Goal: Information Seeking & Learning: Learn about a topic

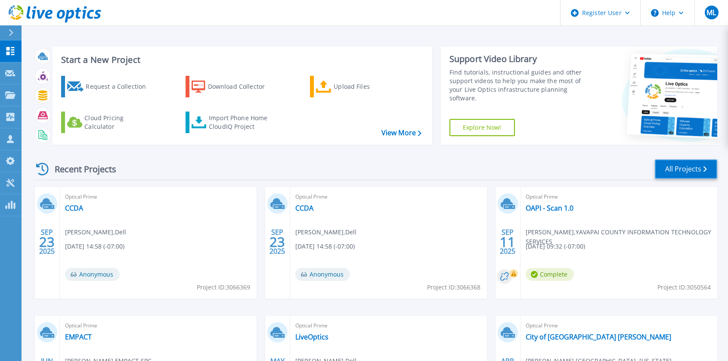
click at [681, 171] on link "All Projects" at bounding box center [686, 168] width 62 height 19
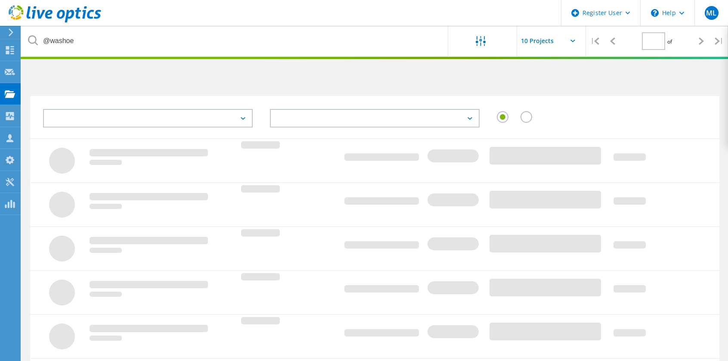
type input "1"
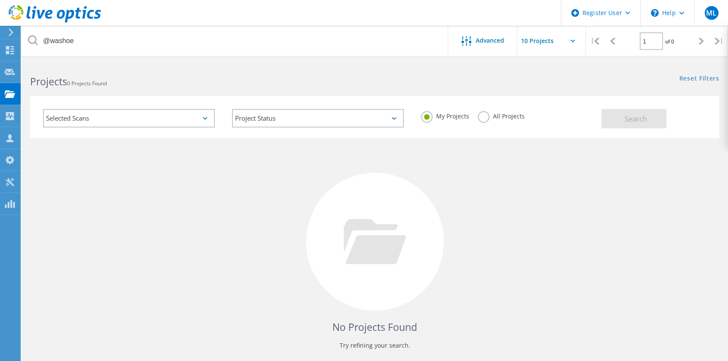
click at [478, 116] on label "All Projects" at bounding box center [501, 115] width 47 height 8
click at [0, 0] on input "All Projects" at bounding box center [0, 0] width 0 height 0
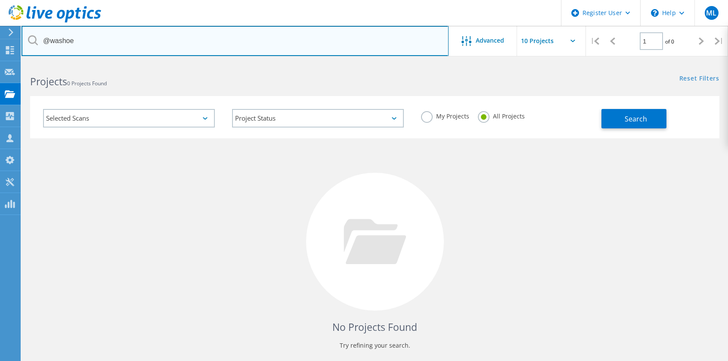
drag, startPoint x: 89, startPoint y: 38, endPoint x: 50, endPoint y: 41, distance: 39.3
click at [50, 41] on input "@washoe" at bounding box center [235, 41] width 427 height 30
type input "@yavapai"
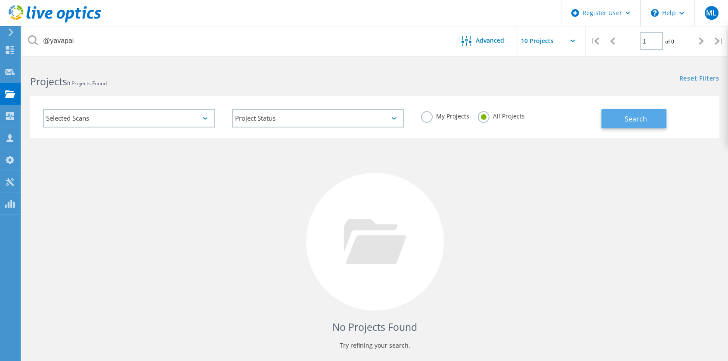
click at [630, 118] on span "Search" at bounding box center [636, 118] width 22 height 9
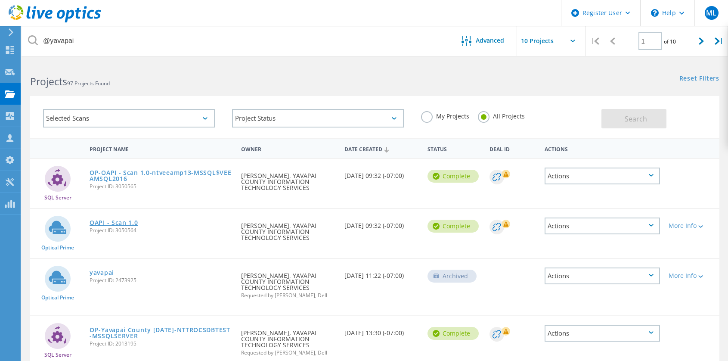
click at [115, 222] on link "OAPI - Scan 1.0" at bounding box center [114, 223] width 49 height 6
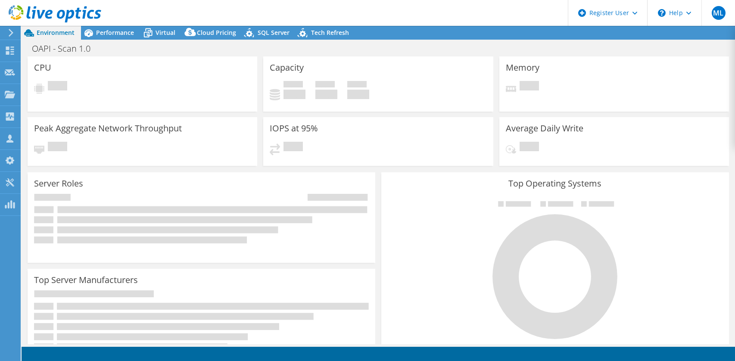
select select "USD"
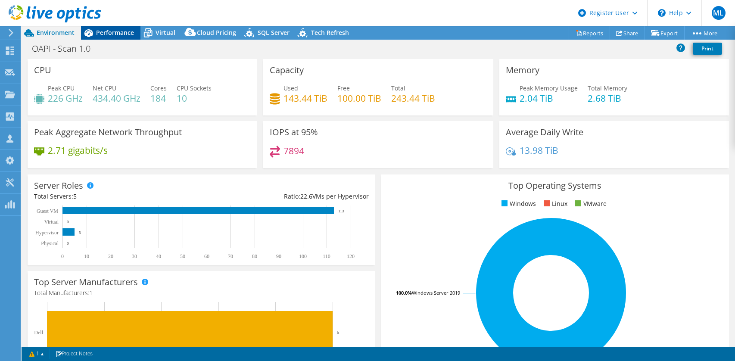
click at [118, 29] on span "Performance" at bounding box center [115, 32] width 38 height 8
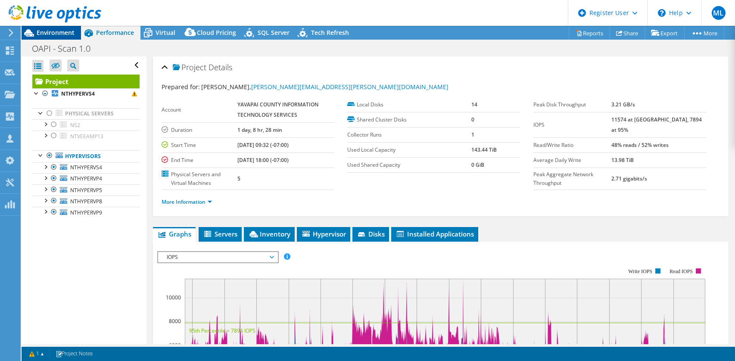
click at [59, 33] on span "Environment" at bounding box center [56, 32] width 38 height 8
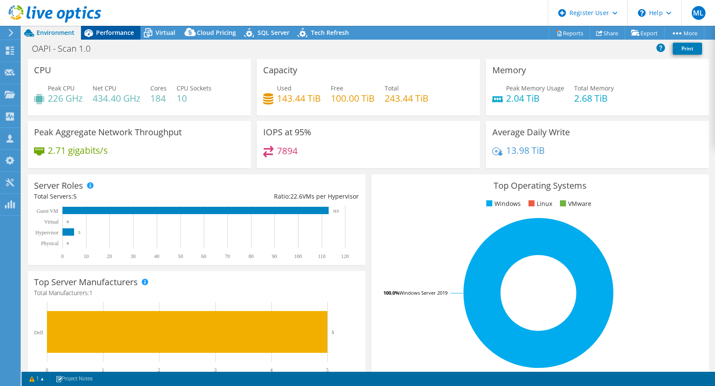
click at [114, 34] on span "Performance" at bounding box center [115, 32] width 38 height 8
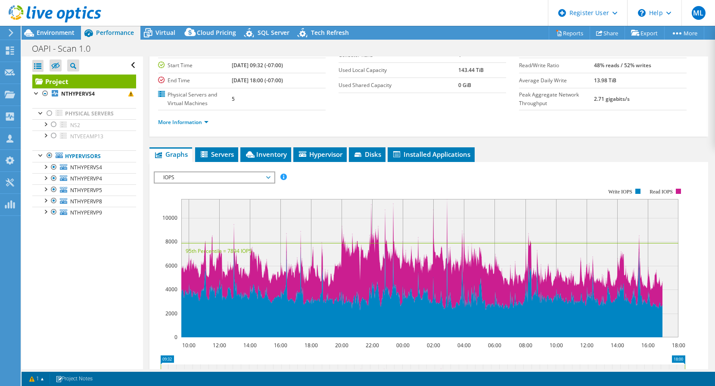
scroll to position [86, 0]
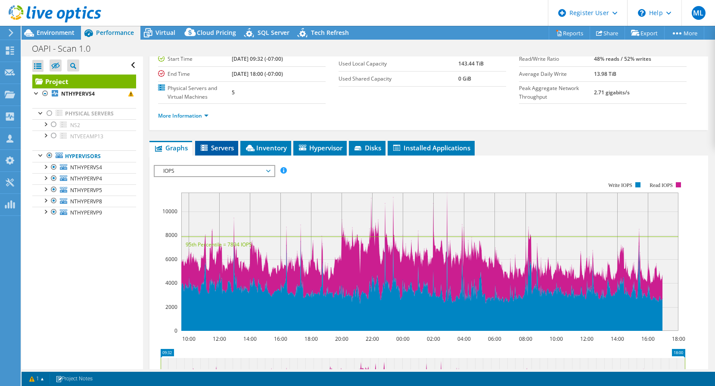
click at [220, 150] on span "Servers" at bounding box center [216, 147] width 34 height 9
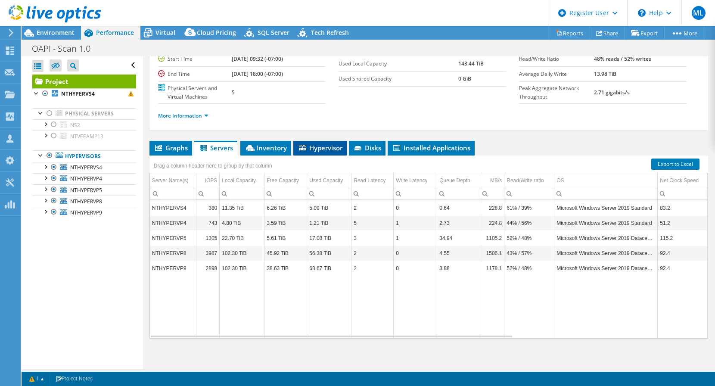
click at [330, 147] on span "Hypervisor" at bounding box center [320, 147] width 45 height 9
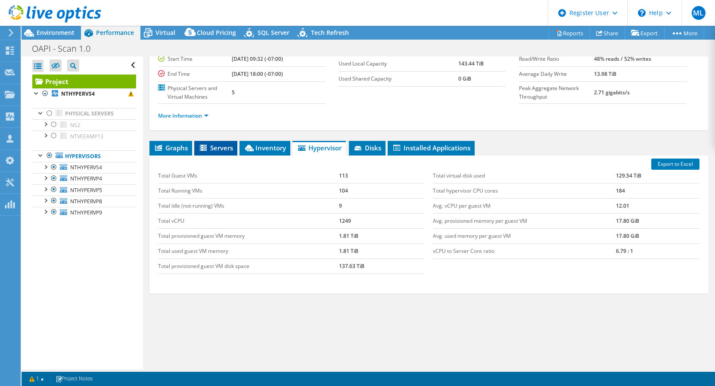
click at [223, 151] on span "Servers" at bounding box center [216, 147] width 34 height 9
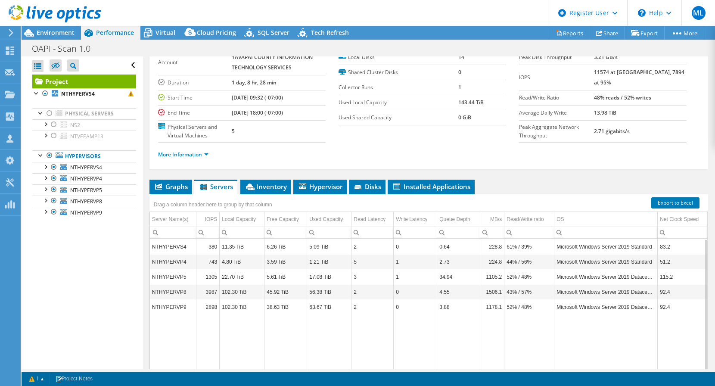
scroll to position [0, 0]
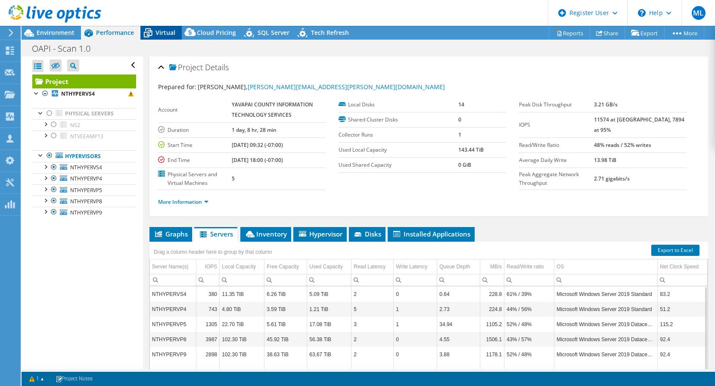
click at [160, 34] on span "Virtual" at bounding box center [165, 32] width 20 height 8
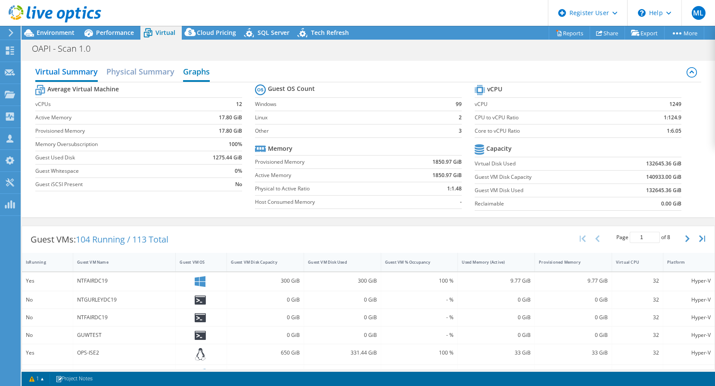
click at [194, 73] on h2 "Graphs" at bounding box center [196, 72] width 27 height 19
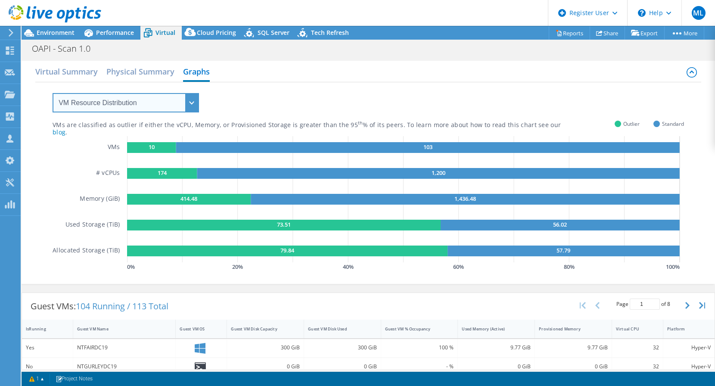
click at [144, 102] on select "VM Resource Distribution Provisioning Contrast Over Provisioning" at bounding box center [126, 102] width 146 height 19
select select "Over Provisioning"
click at [53, 93] on select "VM Resource Distribution Provisioning Contrast Over Provisioning" at bounding box center [126, 102] width 146 height 19
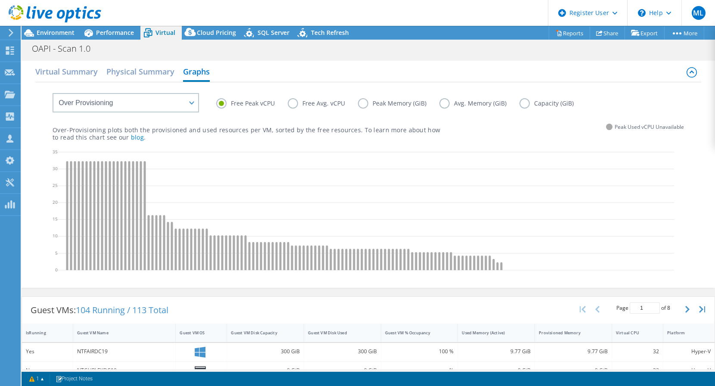
click at [363, 103] on label "Peak Memory (GiB)" at bounding box center [398, 103] width 81 height 10
click at [0, 0] on input "Peak Memory (GiB)" at bounding box center [0, 0] width 0 height 0
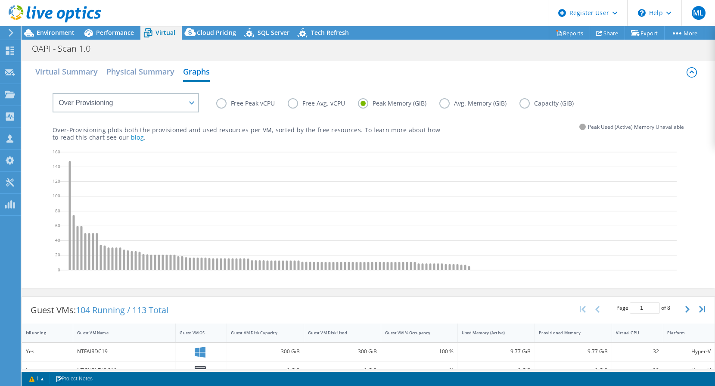
click at [236, 102] on label "Free Peak vCPU" at bounding box center [252, 103] width 72 height 10
click at [0, 0] on input "Free Peak vCPU" at bounding box center [0, 0] width 0 height 0
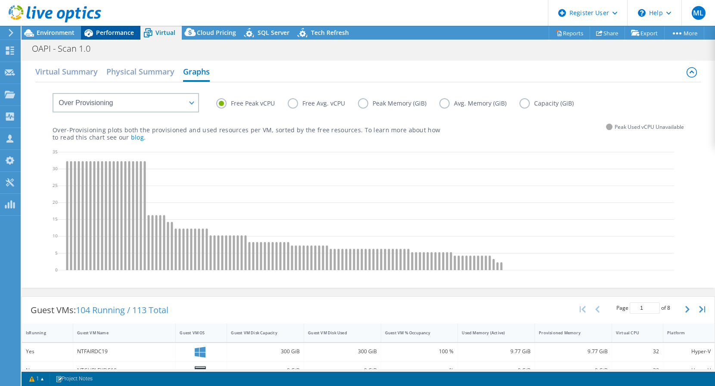
click at [115, 34] on span "Performance" at bounding box center [115, 32] width 38 height 8
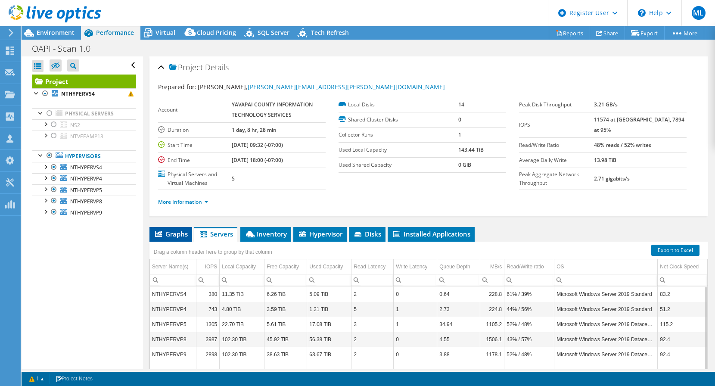
click at [180, 232] on span "Graphs" at bounding box center [171, 234] width 34 height 9
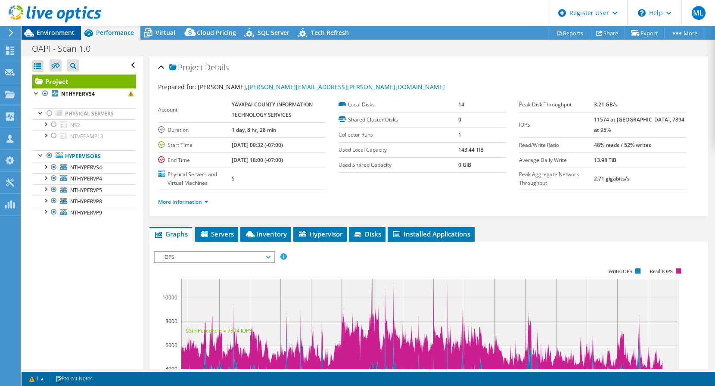
click at [56, 36] on span "Environment" at bounding box center [56, 32] width 38 height 8
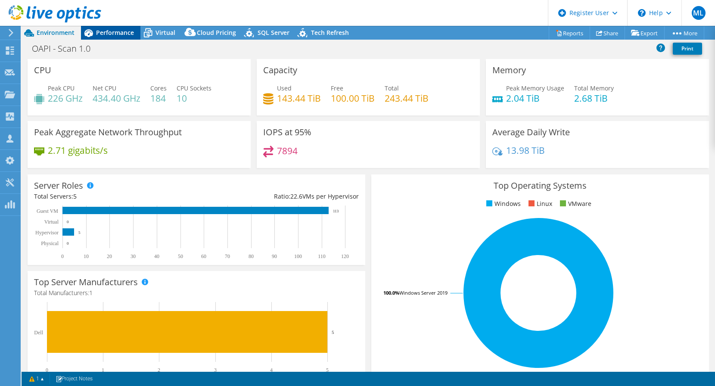
click at [113, 34] on span "Performance" at bounding box center [115, 32] width 38 height 8
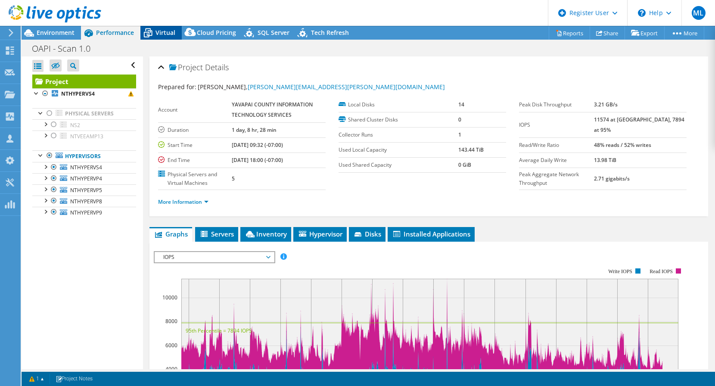
click at [161, 34] on span "Virtual" at bounding box center [165, 32] width 20 height 8
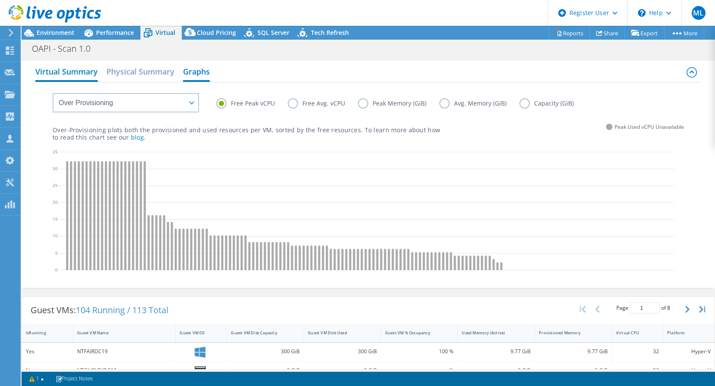
click at [71, 70] on h2 "Virtual Summary" at bounding box center [66, 72] width 62 height 19
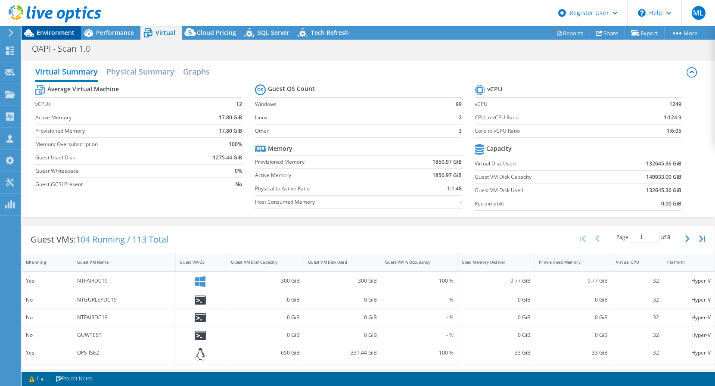
click at [55, 35] on span "Environment" at bounding box center [56, 32] width 38 height 8
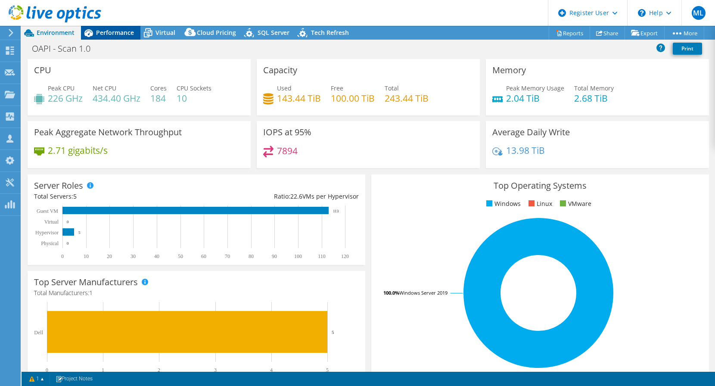
click at [112, 34] on span "Performance" at bounding box center [115, 32] width 38 height 8
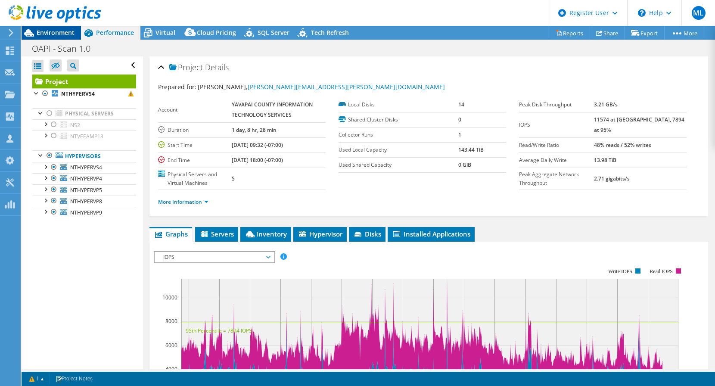
click at [59, 34] on span "Environment" at bounding box center [56, 32] width 38 height 8
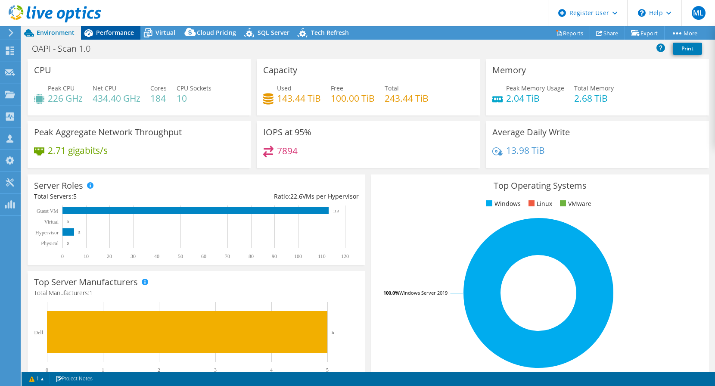
click at [115, 34] on span "Performance" at bounding box center [115, 32] width 38 height 8
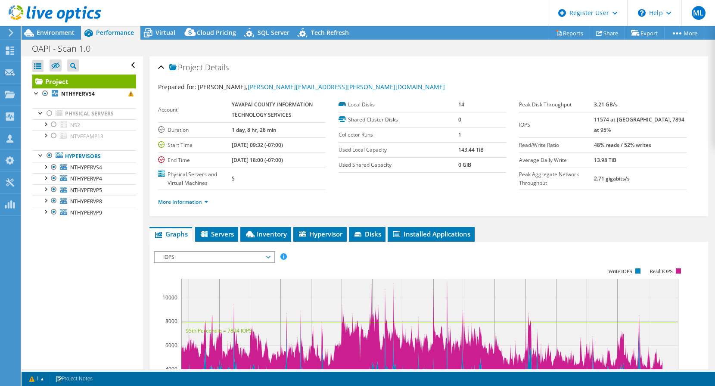
drag, startPoint x: 610, startPoint y: 118, endPoint x: 664, endPoint y: 122, distance: 54.4
click at [664, 122] on tr "IOPS 11574 at Peak, 7894 at 95%" at bounding box center [603, 124] width 168 height 25
click at [626, 120] on b "11574 at [GEOGRAPHIC_DATA], 7894 at 95%" at bounding box center [639, 125] width 90 height 18
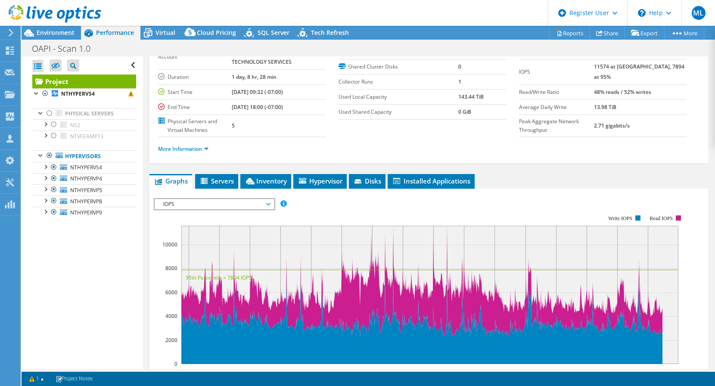
scroll to position [65, 0]
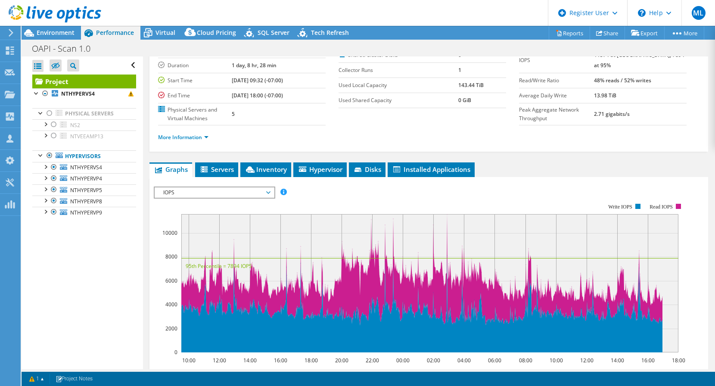
click at [223, 192] on span "IOPS" at bounding box center [214, 192] width 111 height 10
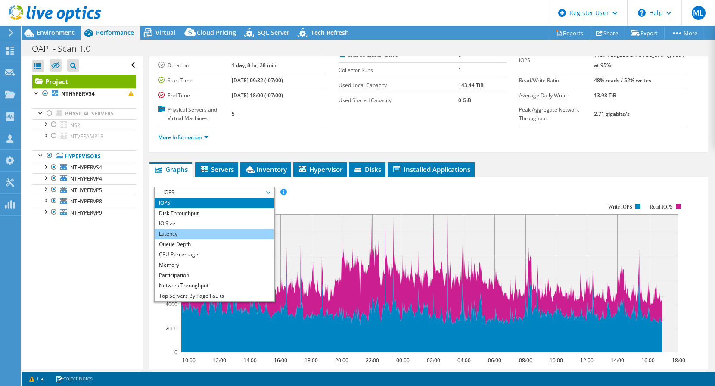
click at [167, 235] on li "Latency" at bounding box center [214, 234] width 119 height 10
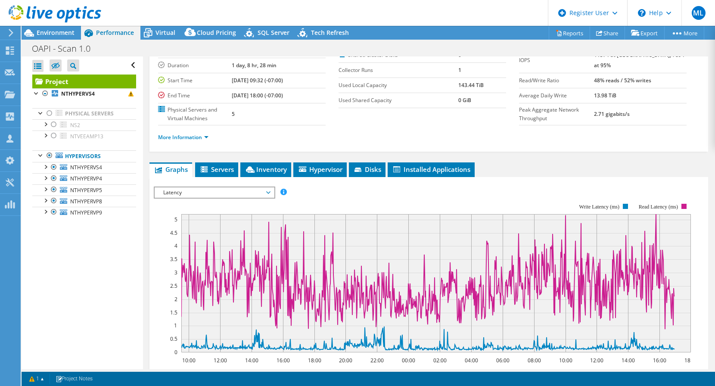
scroll to position [75, 0]
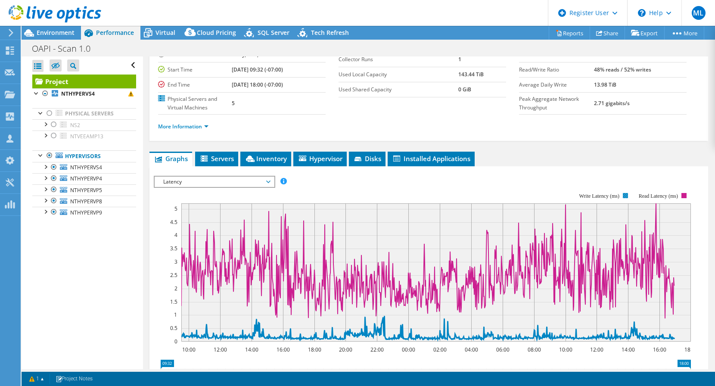
drag, startPoint x: 578, startPoint y: 196, endPoint x: 610, endPoint y: 195, distance: 31.9
click at [610, 195] on text "Write Latency (ms)" at bounding box center [599, 196] width 40 height 6
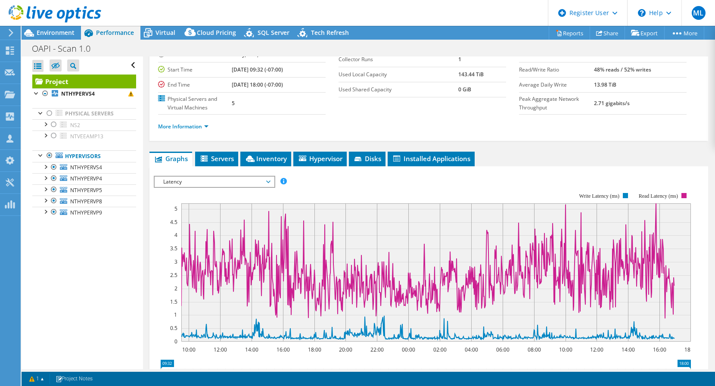
click at [203, 178] on span "Latency" at bounding box center [214, 182] width 111 height 10
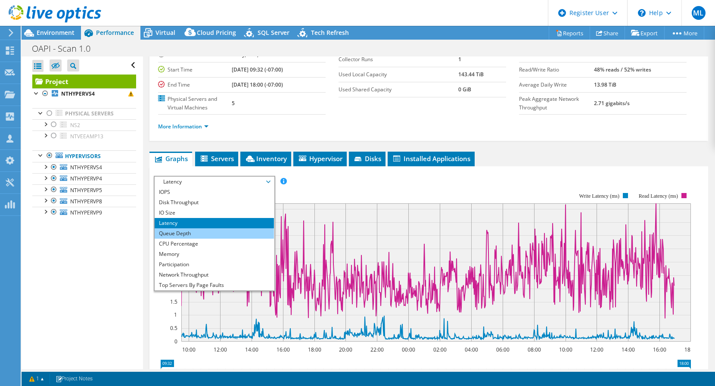
click at [186, 233] on li "Queue Depth" at bounding box center [214, 233] width 119 height 10
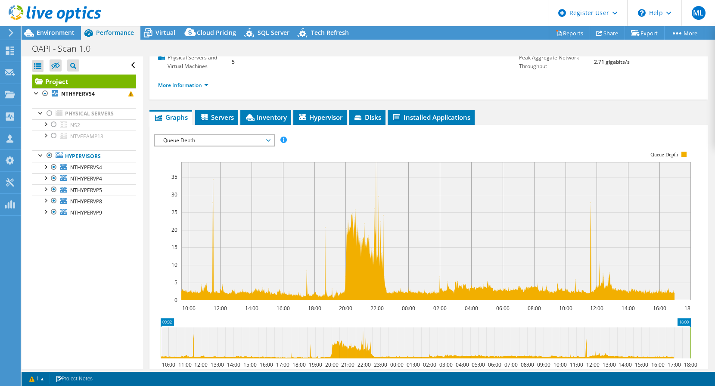
scroll to position [118, 0]
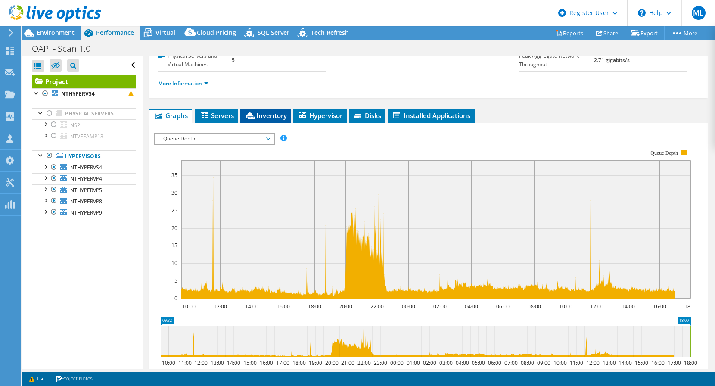
click at [267, 116] on span "Inventory" at bounding box center [266, 115] width 42 height 9
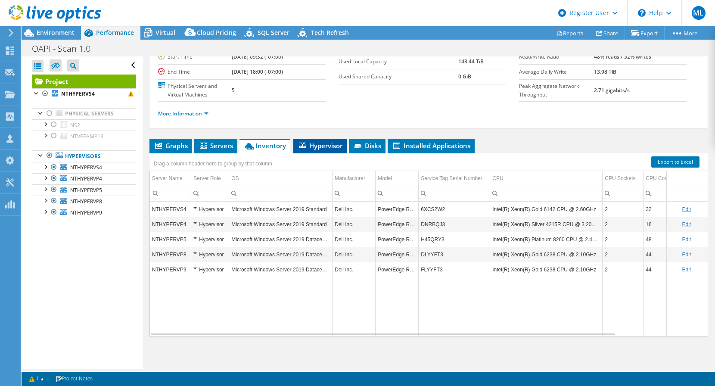
click at [319, 145] on span "Hypervisor" at bounding box center [320, 145] width 45 height 9
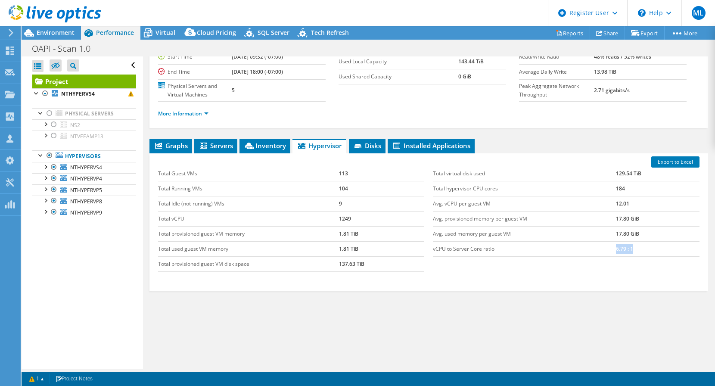
drag, startPoint x: 610, startPoint y: 248, endPoint x: 631, endPoint y: 250, distance: 20.8
click at [631, 250] on td "6.79 : 1" at bounding box center [658, 248] width 84 height 15
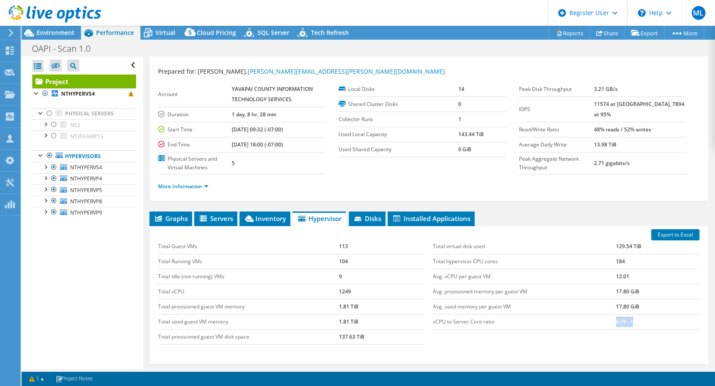
scroll to position [0, 0]
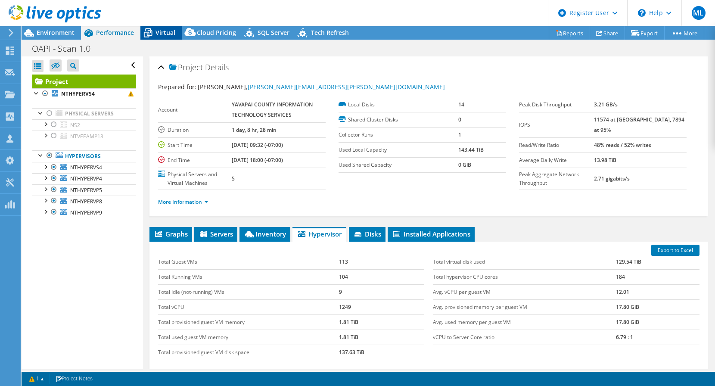
click at [162, 33] on span "Virtual" at bounding box center [165, 32] width 20 height 8
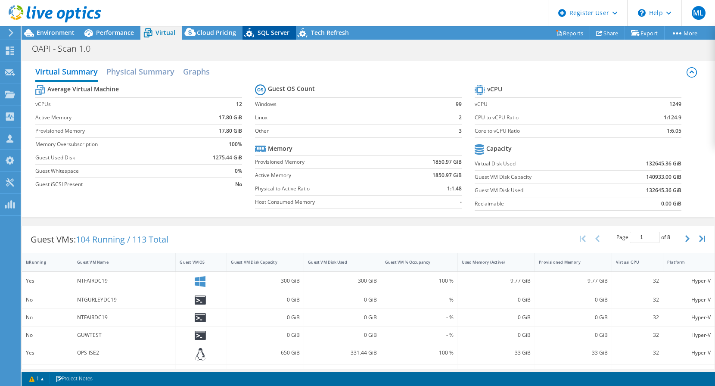
click at [275, 27] on div "SQL Server" at bounding box center [268, 33] width 53 height 14
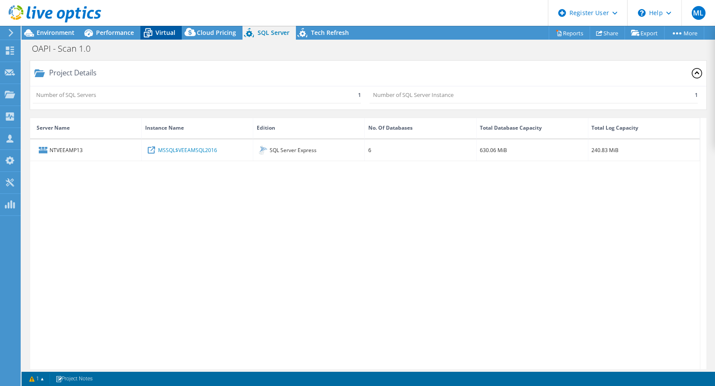
click at [162, 34] on span "Virtual" at bounding box center [165, 32] width 20 height 8
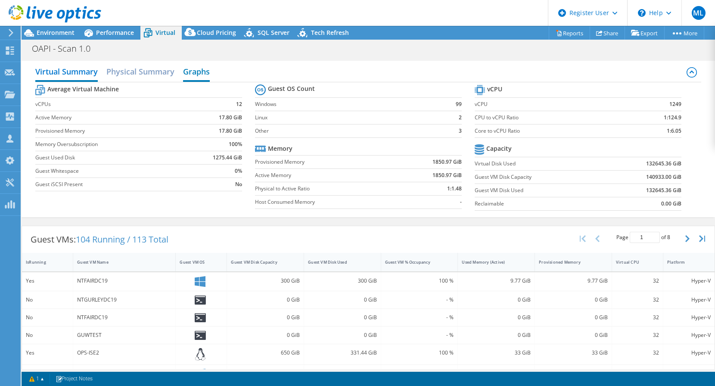
click at [203, 72] on h2 "Graphs" at bounding box center [196, 72] width 27 height 19
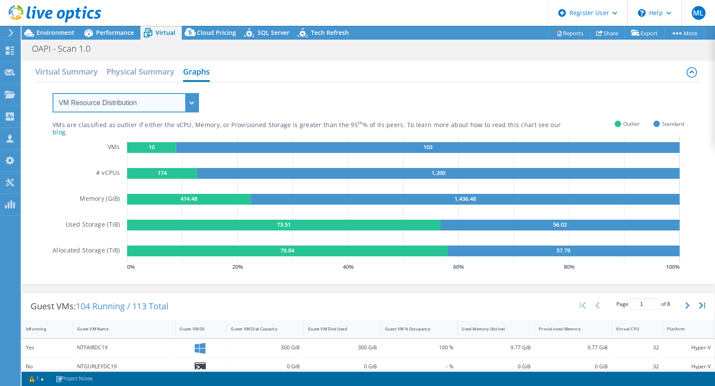
click at [131, 107] on select "VM Resource Distribution Provisioning Contrast Over Provisioning" at bounding box center [126, 102] width 146 height 19
select select "Over Provisioning"
click at [53, 93] on select "VM Resource Distribution Provisioning Contrast Over Provisioning" at bounding box center [126, 102] width 146 height 19
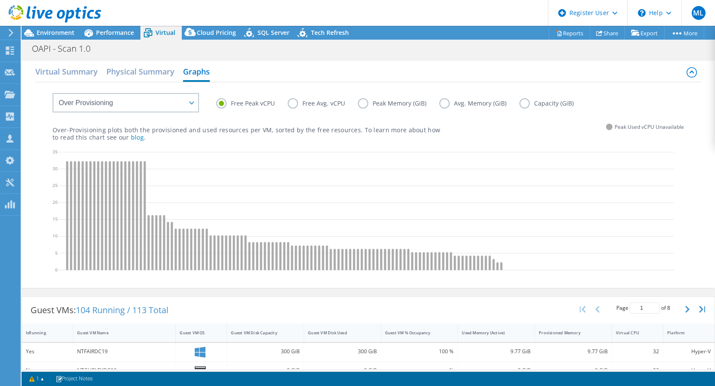
click at [295, 100] on label "Free Avg. vCPU" at bounding box center [323, 103] width 70 height 10
click at [0, 0] on input "Free Avg. vCPU" at bounding box center [0, 0] width 0 height 0
click at [358, 101] on label "Peak Memory (GiB)" at bounding box center [398, 103] width 81 height 10
click at [0, 0] on input "Peak Memory (GiB)" at bounding box center [0, 0] width 0 height 0
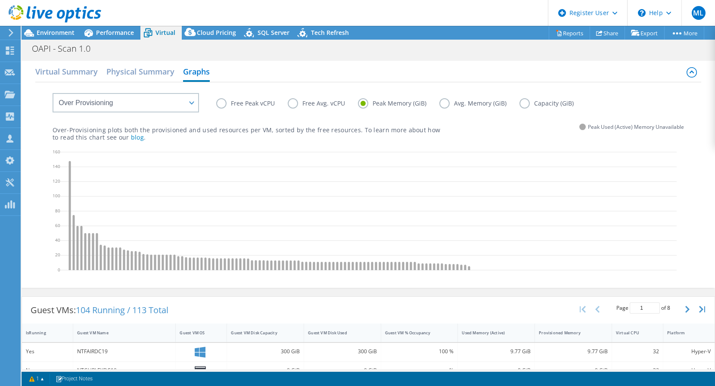
click at [224, 106] on label "Free Peak vCPU" at bounding box center [252, 103] width 72 height 10
click at [0, 0] on input "Free Peak vCPU" at bounding box center [0, 0] width 0 height 0
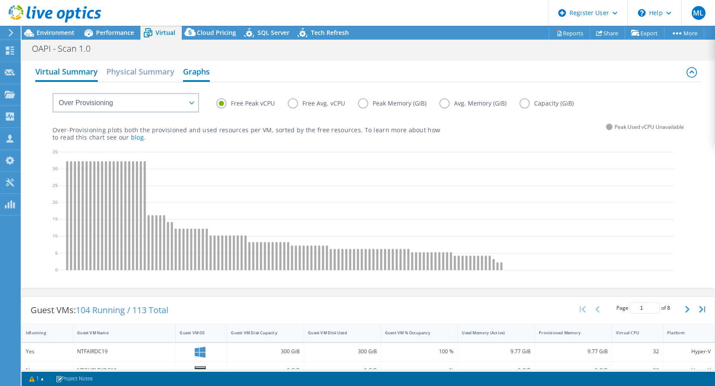
click at [68, 75] on h2 "Virtual Summary" at bounding box center [66, 72] width 62 height 19
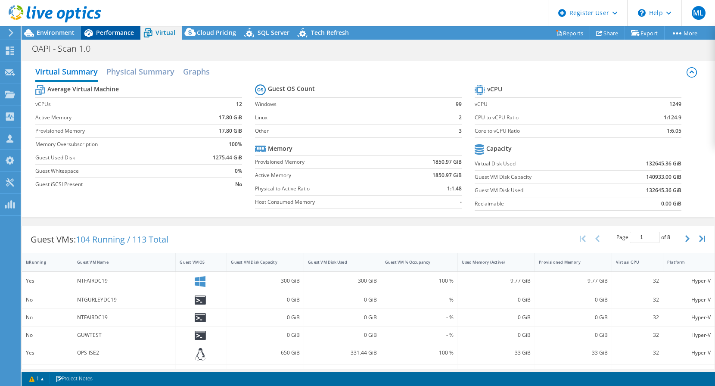
click at [126, 33] on span "Performance" at bounding box center [115, 32] width 38 height 8
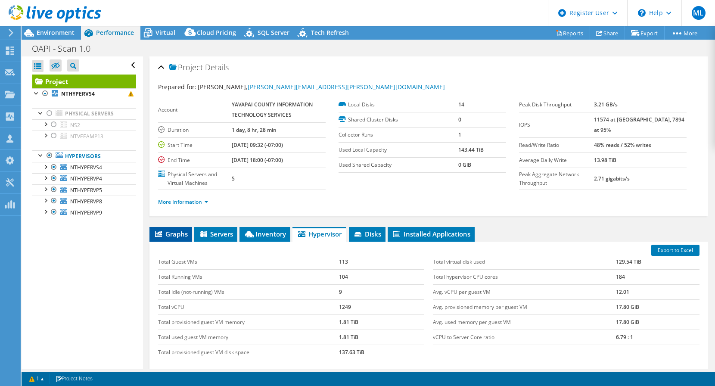
click at [179, 236] on span "Graphs" at bounding box center [171, 234] width 34 height 9
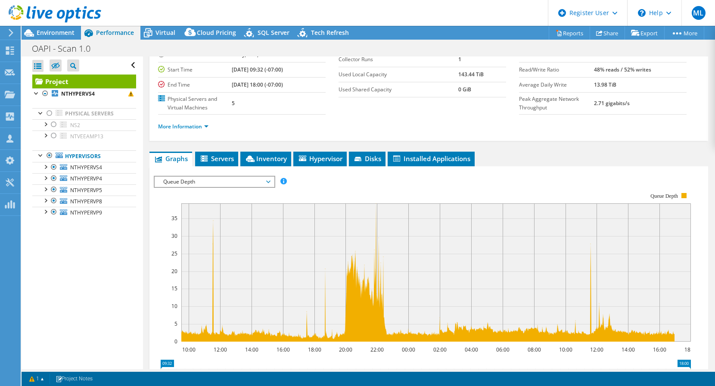
scroll to position [108, 0]
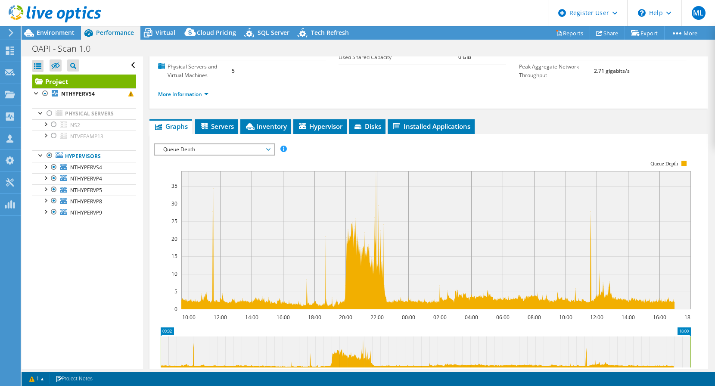
click at [228, 152] on span "Queue Depth" at bounding box center [214, 149] width 111 height 10
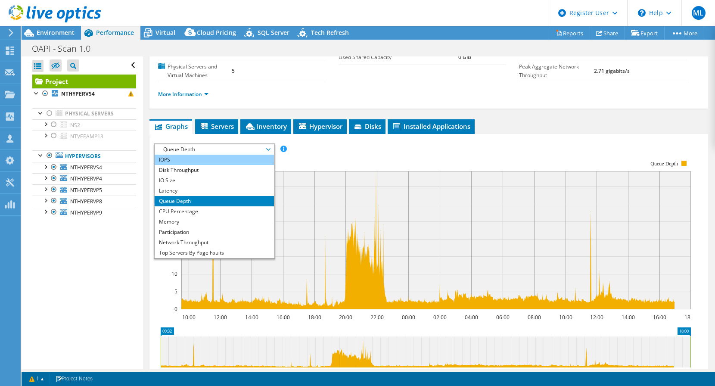
click at [195, 160] on li "IOPS" at bounding box center [214, 160] width 119 height 10
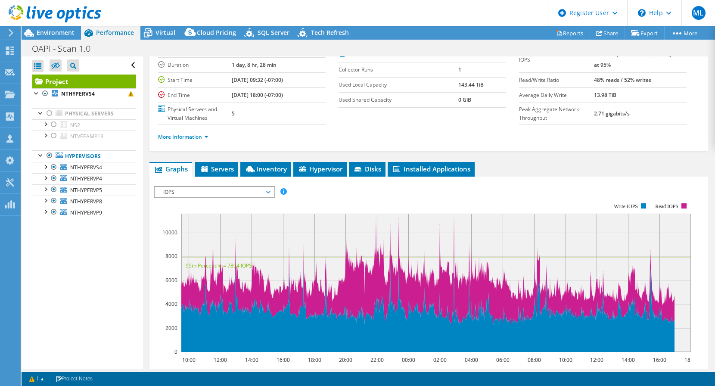
scroll to position [0, 0]
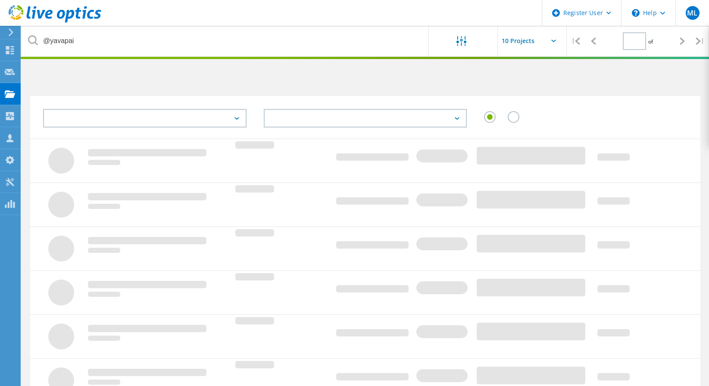
type input "1"
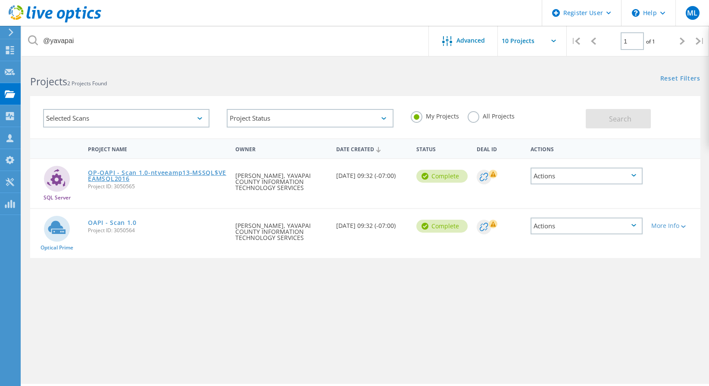
click at [160, 174] on link "OP-OAPI - Scan 1.0-ntveeamp13-MSSQL$VEEAMSQL2016" at bounding box center [157, 176] width 139 height 12
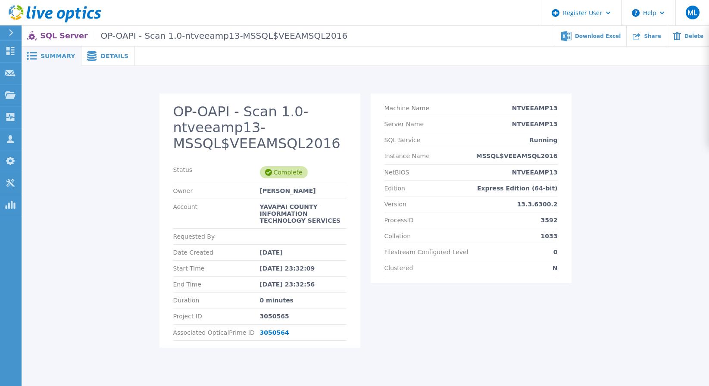
click at [104, 59] on span "Details" at bounding box center [114, 56] width 28 height 6
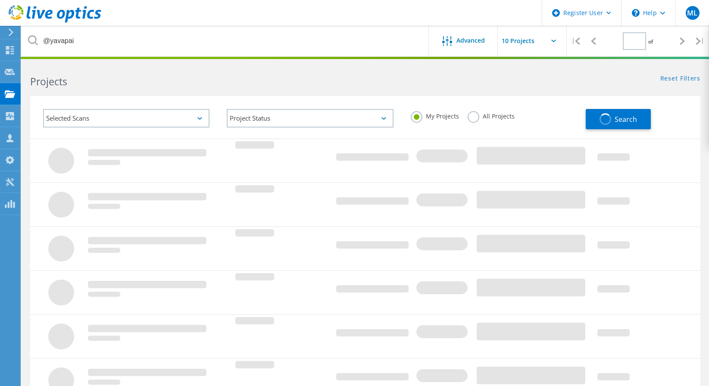
type input "1"
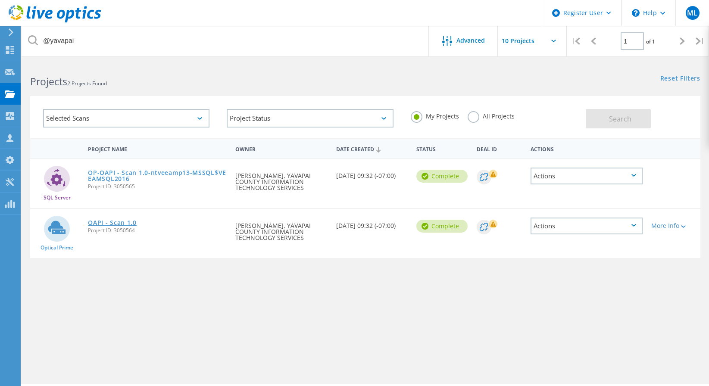
click at [118, 222] on link "OAPI - Scan 1.0" at bounding box center [112, 223] width 49 height 6
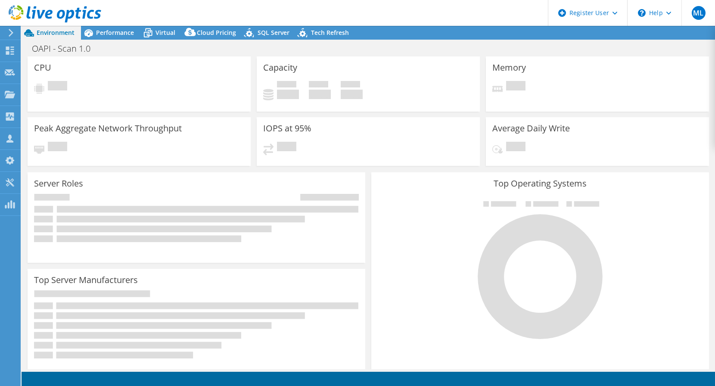
select select "USD"
